Goal: Find specific page/section: Find specific page/section

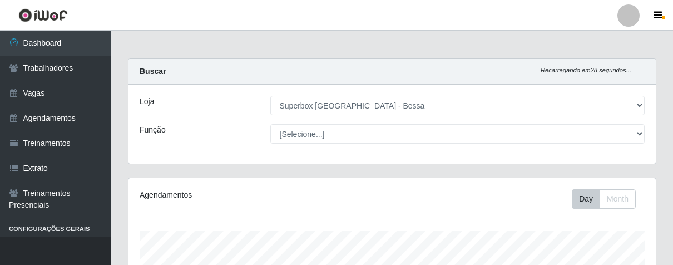
select select "206"
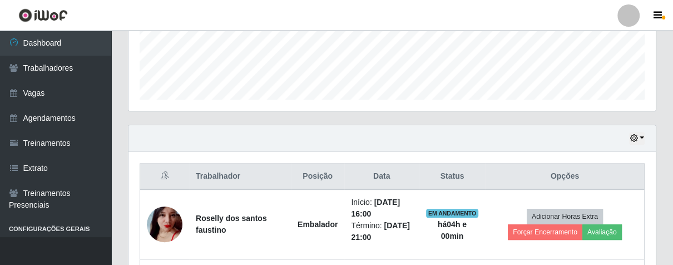
scroll to position [483, 0]
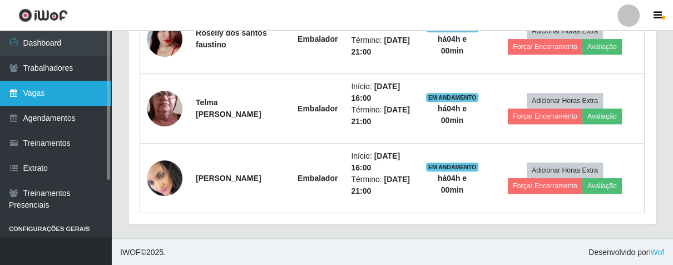
click at [61, 90] on link "Vagas" at bounding box center [55, 93] width 111 height 25
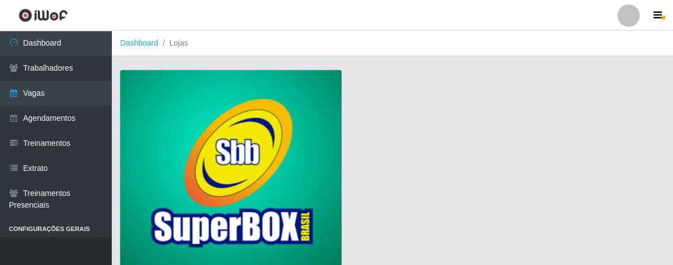
scroll to position [85, 0]
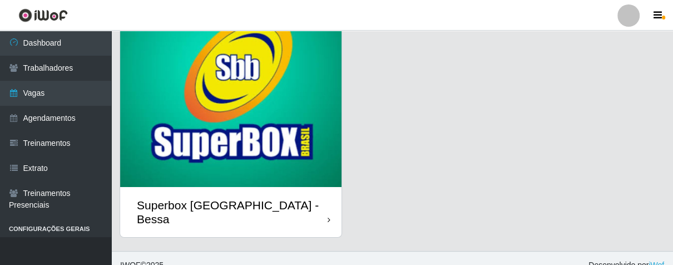
click at [313, 197] on div "Superbox [GEOGRAPHIC_DATA] - Bessa" at bounding box center [230, 212] width 221 height 50
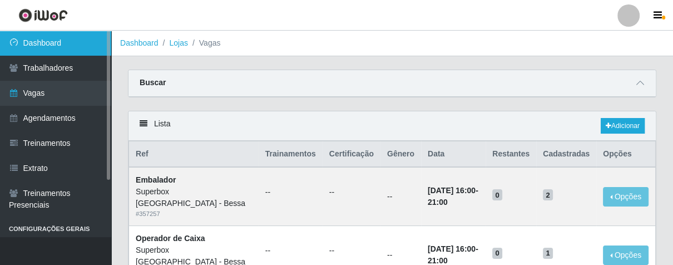
click at [63, 38] on link "Dashboard" at bounding box center [55, 43] width 111 height 25
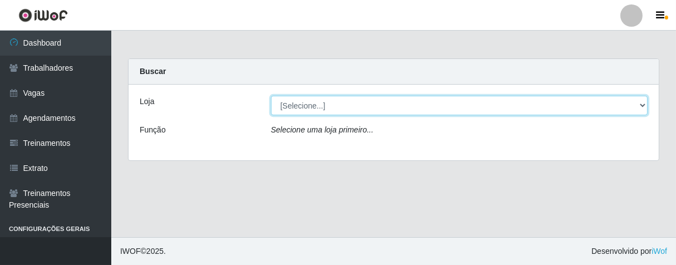
click at [609, 103] on select "[Selecione...] Superbox [GEOGRAPHIC_DATA] - Bessa" at bounding box center [459, 105] width 377 height 19
select select "206"
click at [271, 96] on select "[Selecione...] Superbox [GEOGRAPHIC_DATA] - Bessa" at bounding box center [459, 105] width 377 height 19
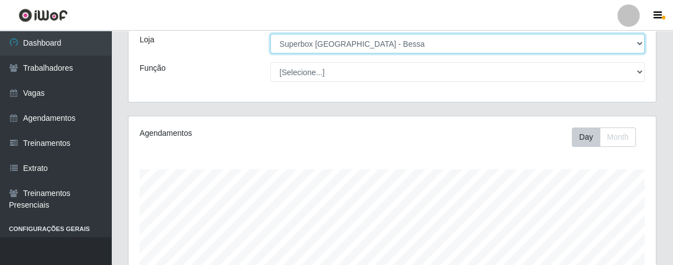
scroll to position [309, 0]
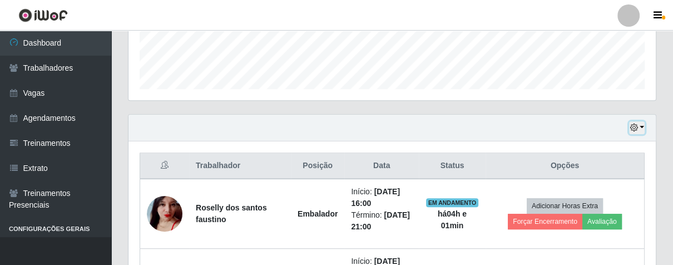
click at [639, 130] on button "button" at bounding box center [637, 127] width 16 height 13
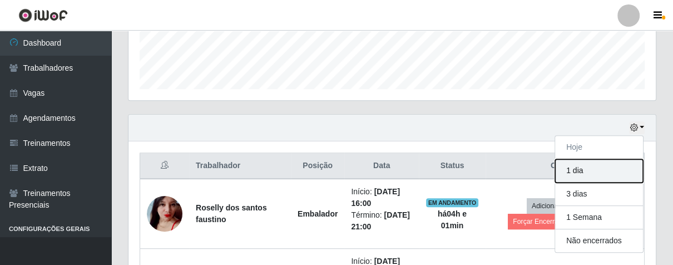
click at [586, 174] on button "1 dia" at bounding box center [599, 170] width 88 height 23
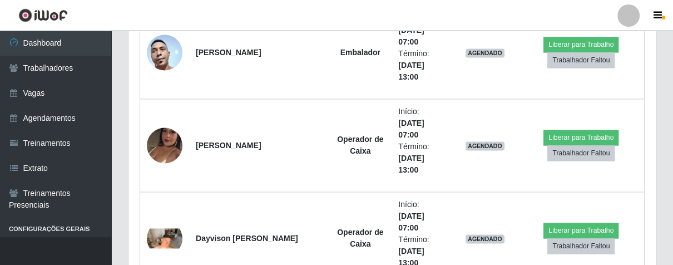
scroll to position [483, 0]
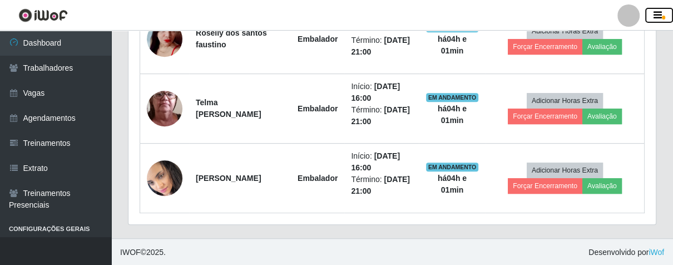
click at [660, 18] on icon "button" at bounding box center [658, 16] width 8 height 10
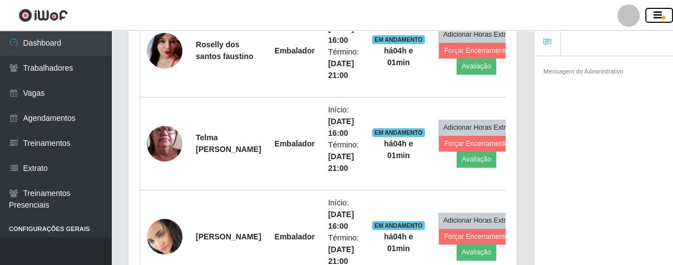
scroll to position [556096, 555940]
click at [660, 18] on icon "button" at bounding box center [658, 16] width 8 height 10
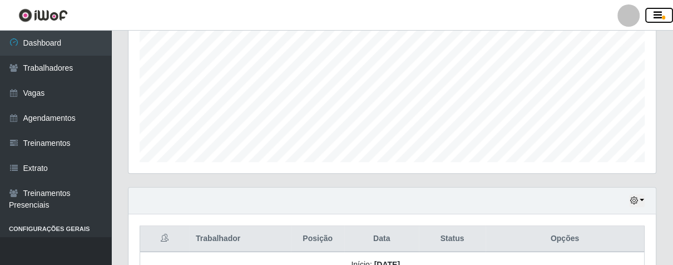
scroll to position [112, 0]
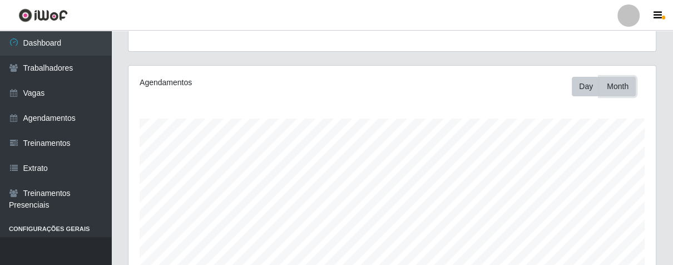
click at [625, 87] on button "Month" at bounding box center [618, 86] width 36 height 19
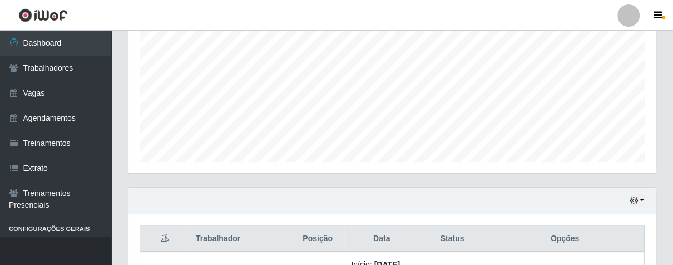
scroll to position [298, 0]
